Goal: Task Accomplishment & Management: Manage account settings

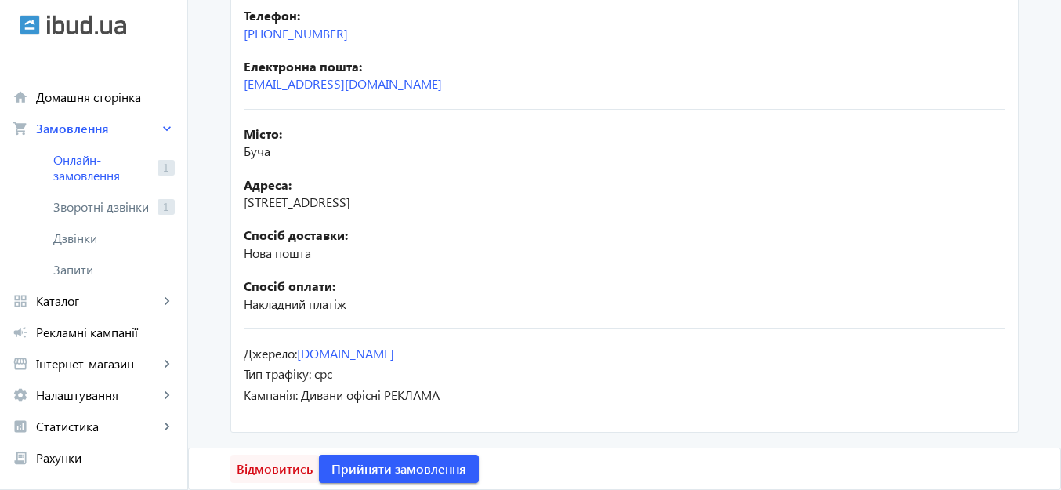
scroll to position [366, 0]
click at [269, 462] on span "Відмовитись" at bounding box center [275, 468] width 76 height 17
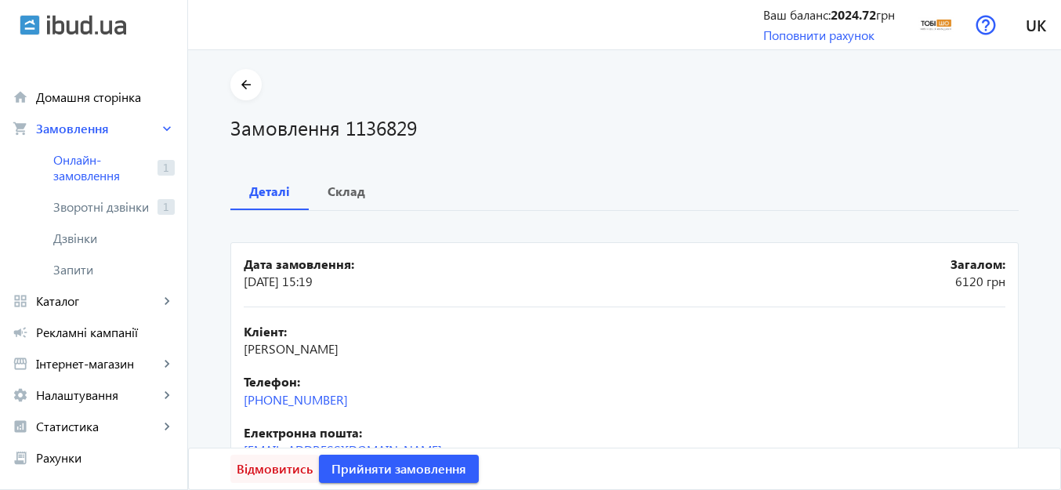
click at [276, 464] on span "Відмовитись" at bounding box center [275, 468] width 76 height 17
